Goal: Task Accomplishment & Management: Manage account settings

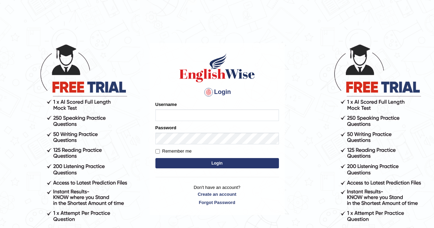
click at [208, 116] on input "Username" at bounding box center [216, 115] width 123 height 12
